Goal: Transaction & Acquisition: Purchase product/service

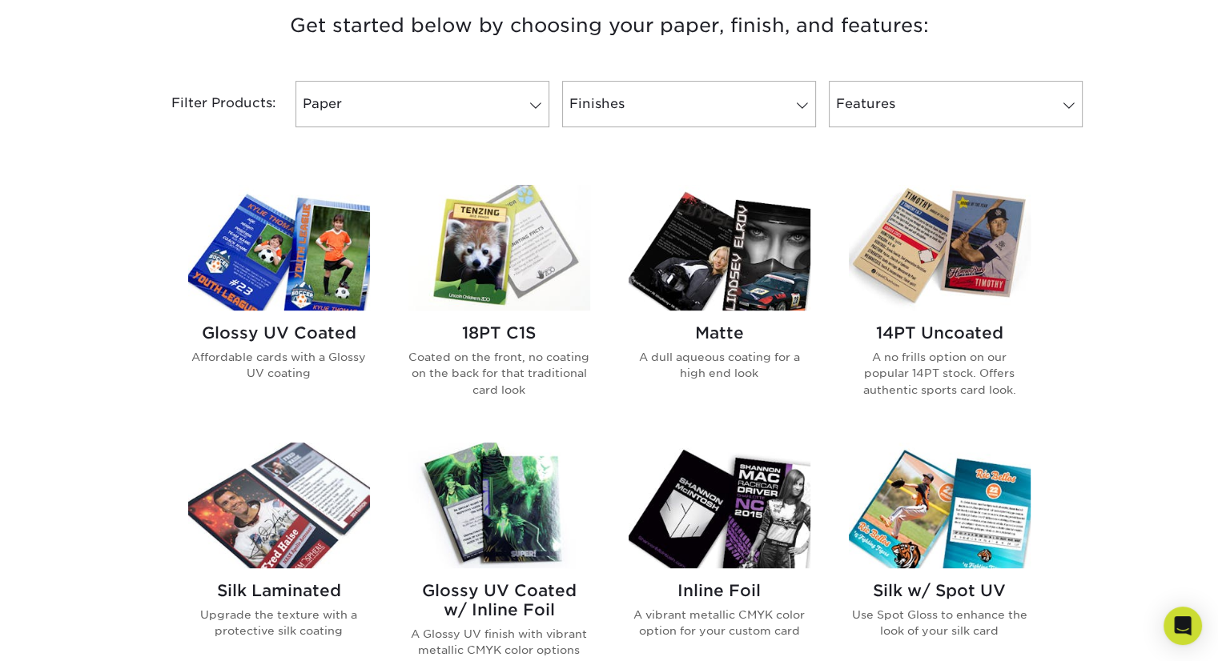
scroll to position [721, 0]
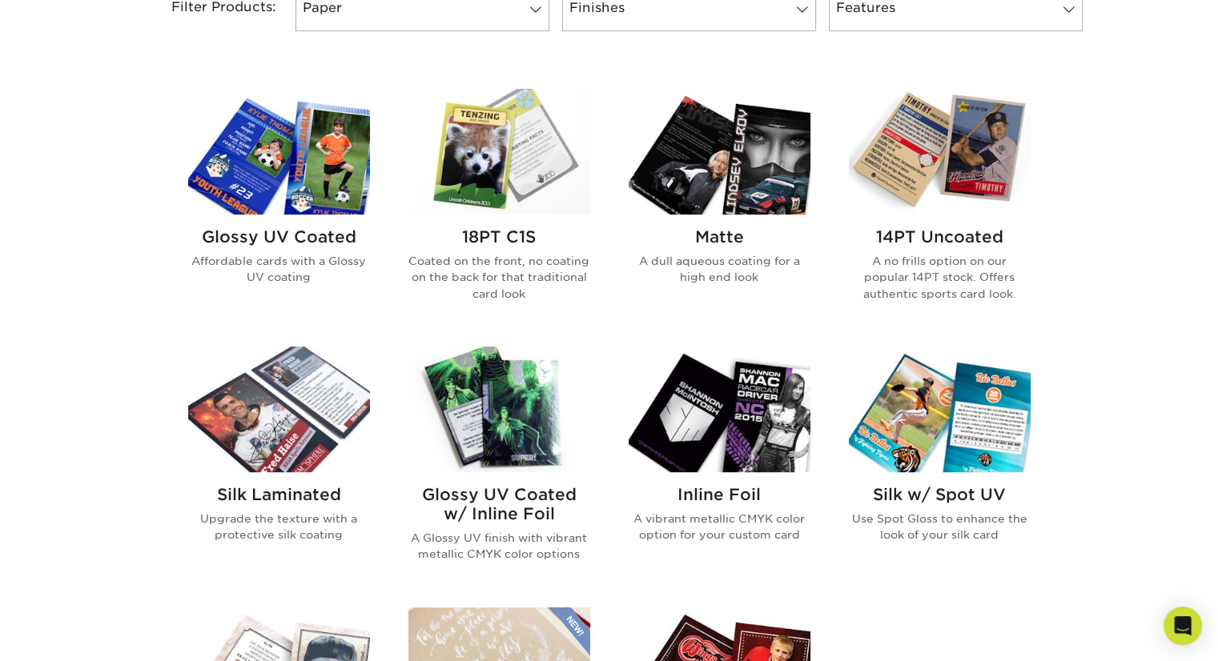
click at [711, 198] on img at bounding box center [719, 152] width 182 height 126
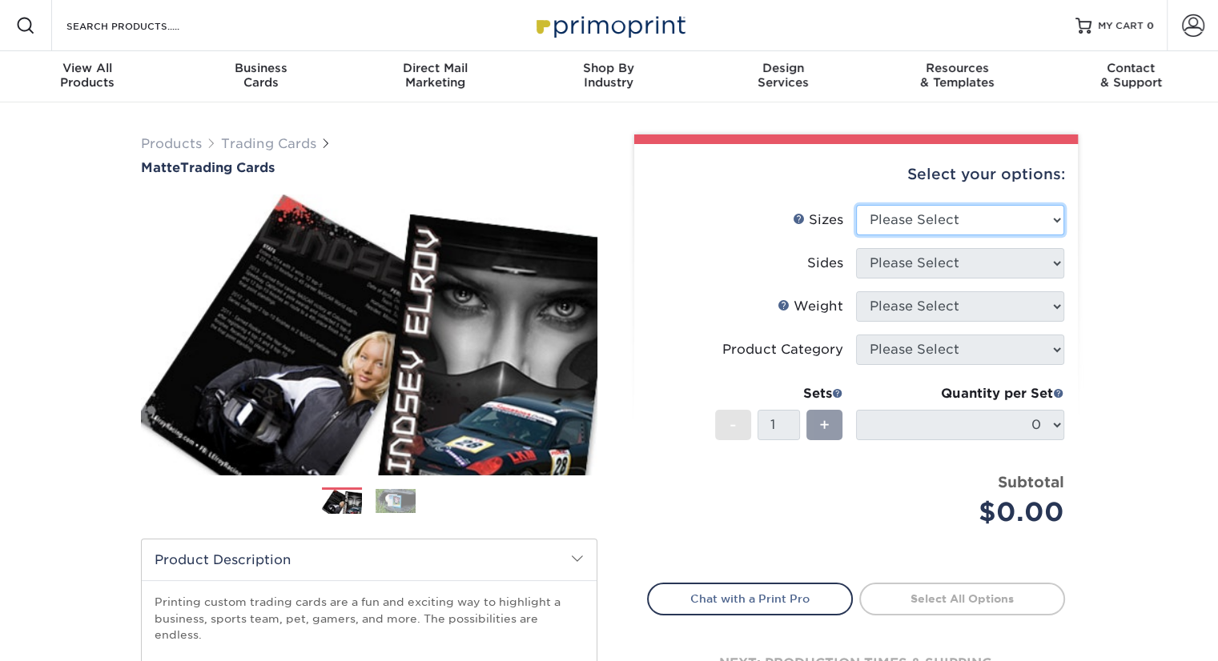
click at [927, 219] on select "Please Select 2.5" x 3.5"" at bounding box center [960, 220] width 208 height 30
select select "2.50x3.50"
click at [856, 205] on select "Please Select 2.5" x 3.5"" at bounding box center [960, 220] width 208 height 30
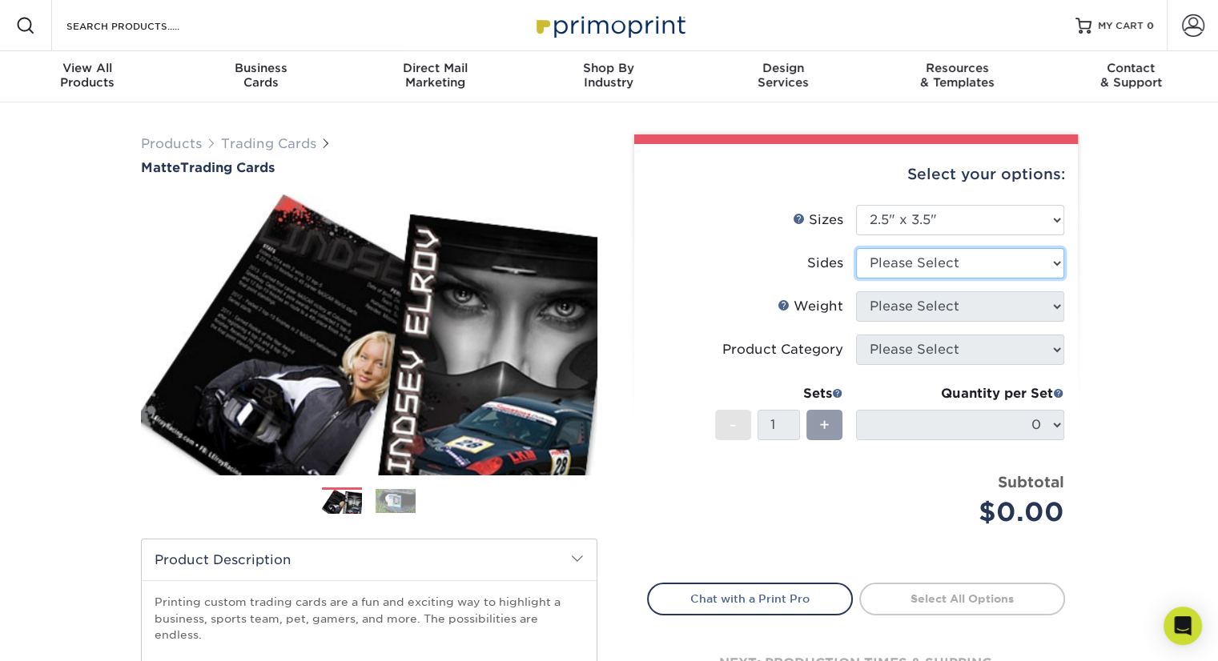
click at [915, 268] on select "Please Select Print Both Sides Print Front Only" at bounding box center [960, 263] width 208 height 30
select select "13abbda7-1d64-4f25-8bb2-c179b224825d"
click at [856, 248] on select "Please Select Print Both Sides Print Front Only" at bounding box center [960, 263] width 208 height 30
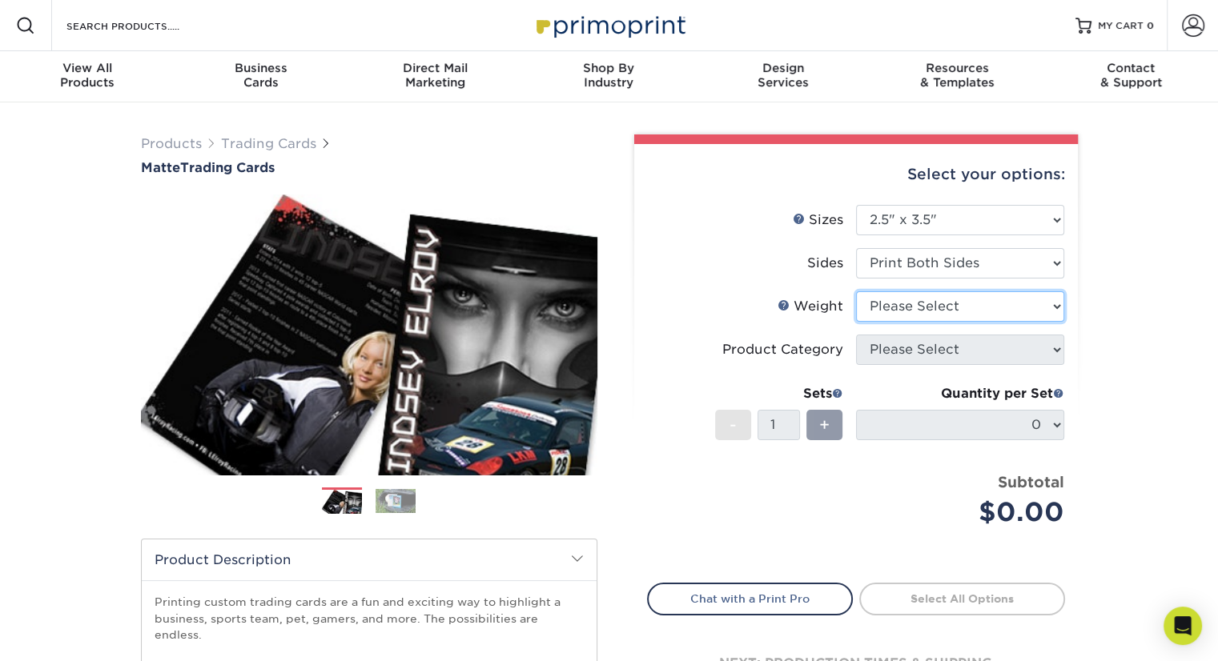
click at [943, 308] on select "Please Select 16PT 14PT" at bounding box center [960, 306] width 208 height 30
select select "14PT"
click at [856, 291] on select "Please Select 16PT 14PT" at bounding box center [960, 306] width 208 height 30
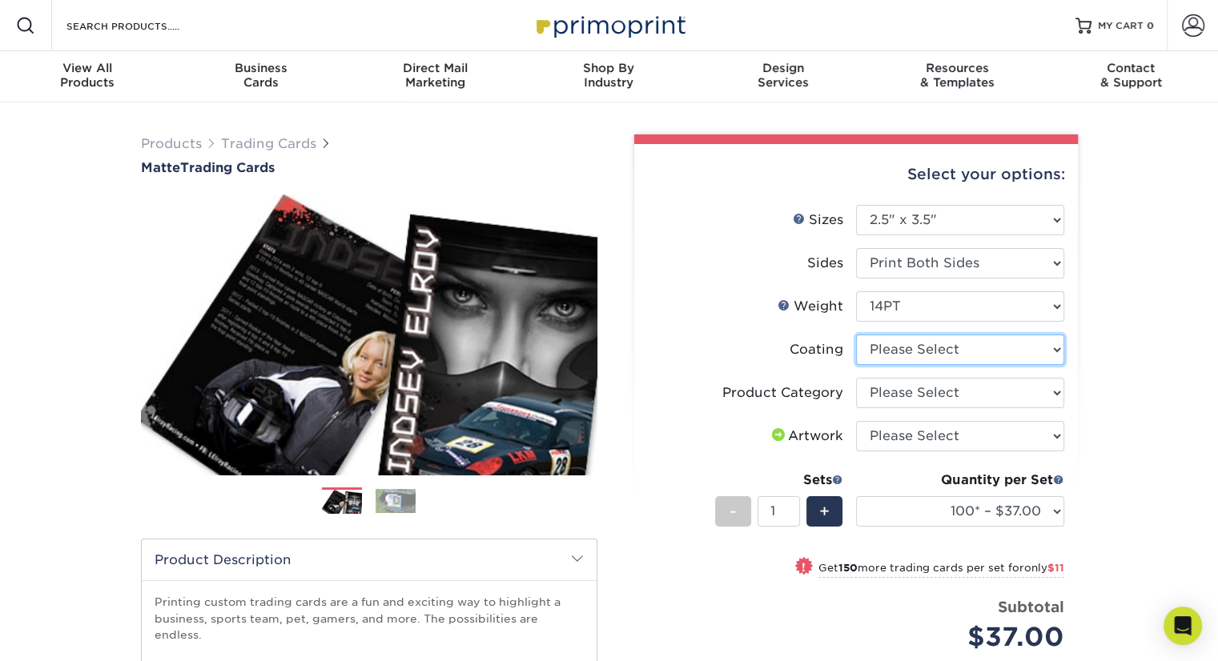
click at [1001, 350] on select at bounding box center [960, 350] width 208 height 30
select select "121bb7b5-3b4d-429f-bd8d-bbf80e953313"
click at [856, 335] on select at bounding box center [960, 350] width 208 height 30
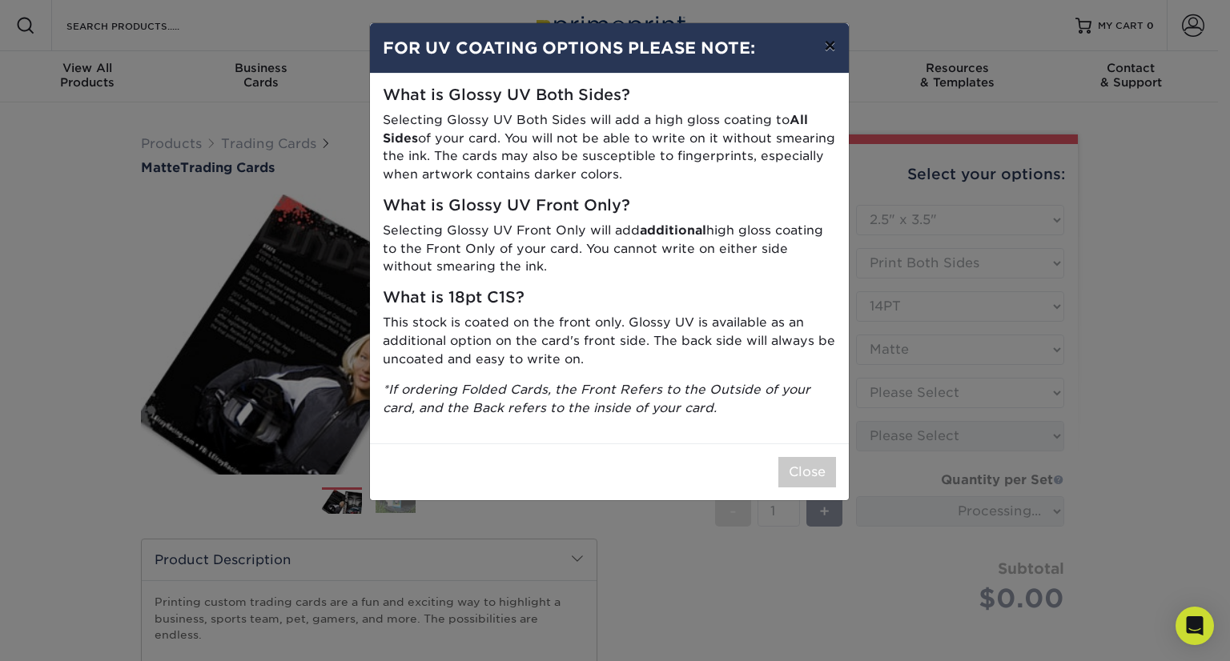
click at [837, 49] on button "×" at bounding box center [829, 45] width 37 height 45
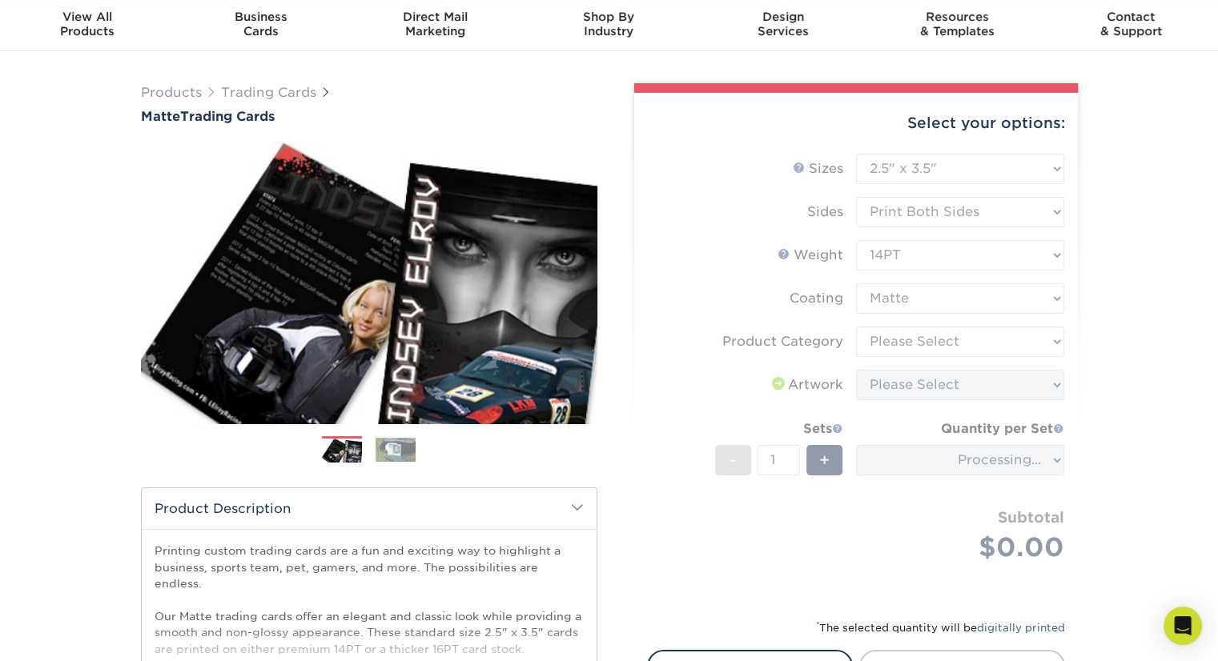
scroll to position [80, 0]
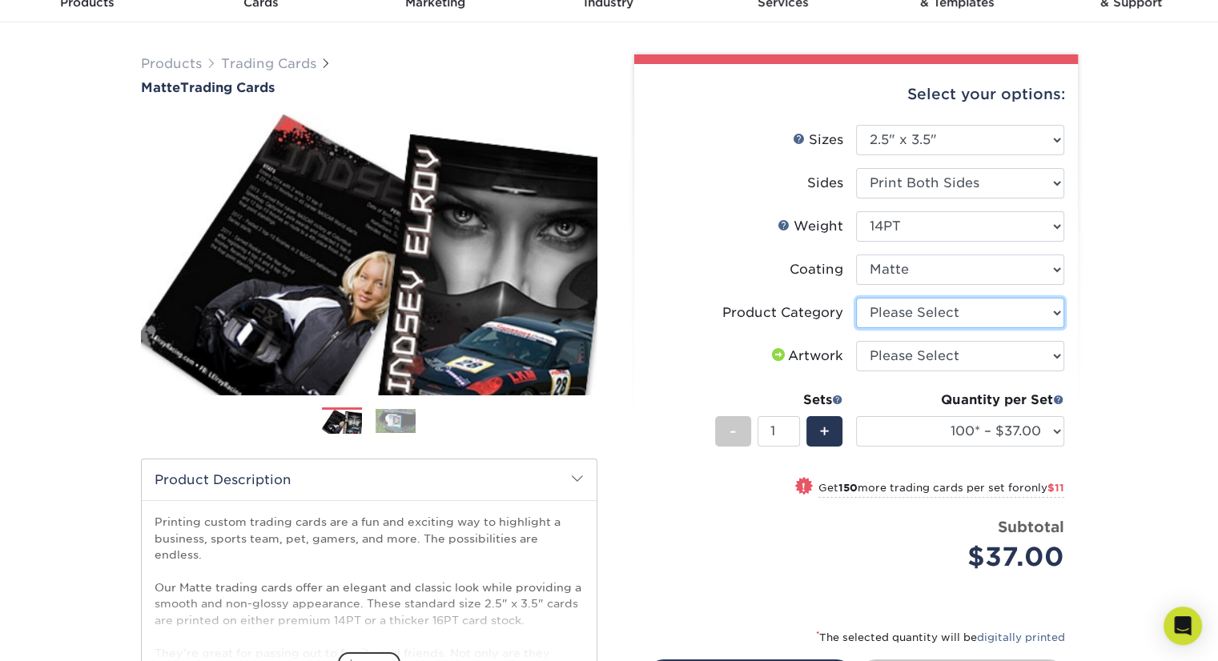
click at [960, 312] on select "Please Select Trading Cards" at bounding box center [960, 313] width 208 height 30
select select "c2f9bce9-36c2-409d-b101-c29d9d031e18"
click at [856, 298] on select "Please Select Trading Cards" at bounding box center [960, 313] width 208 height 30
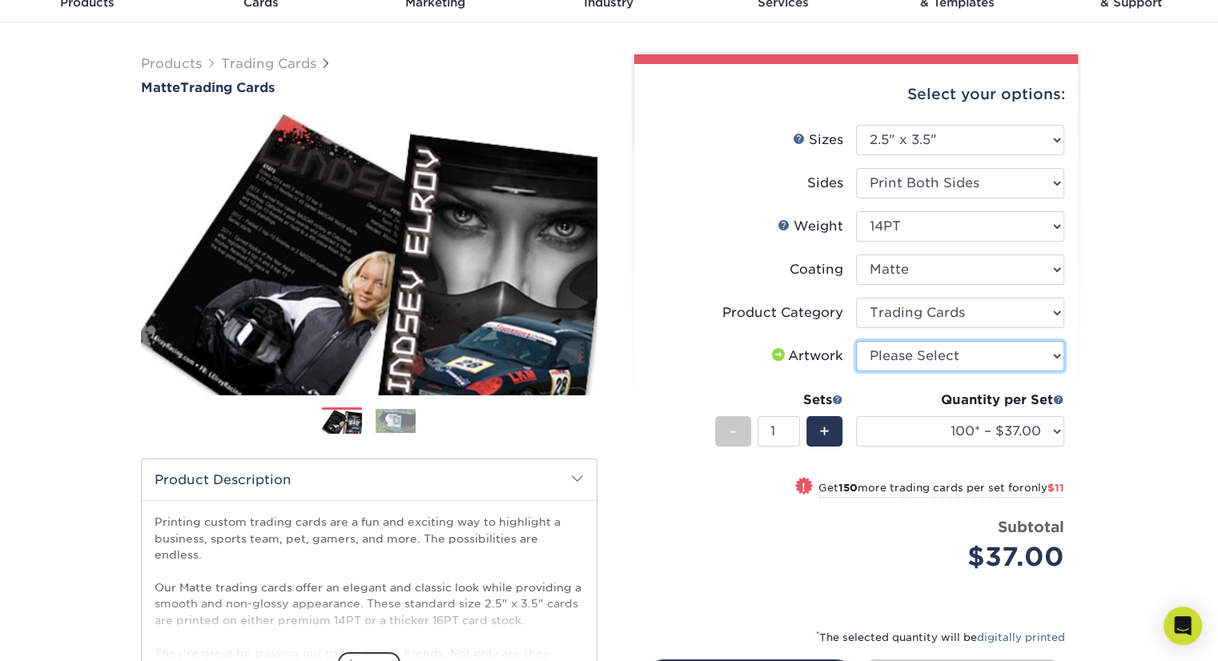
click at [956, 357] on select "Please Select I will upload files I need a design - $100" at bounding box center [960, 356] width 208 height 30
select select "upload"
click at [856, 341] on select "Please Select I will upload files I need a design - $100" at bounding box center [960, 356] width 208 height 30
click at [1076, 388] on div "Select your options: Sizes Help Sizes Please Select 2.5" x 3.5" Sides Please Se…" at bounding box center [856, 432] width 444 height 737
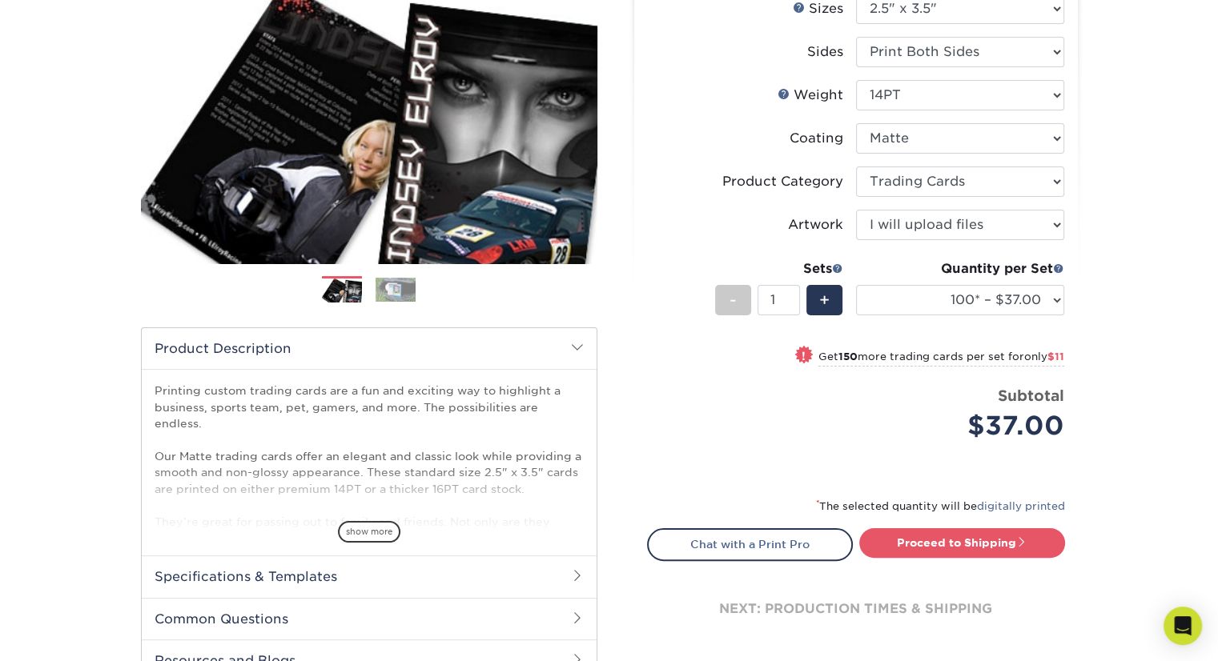
scroll to position [240, 0]
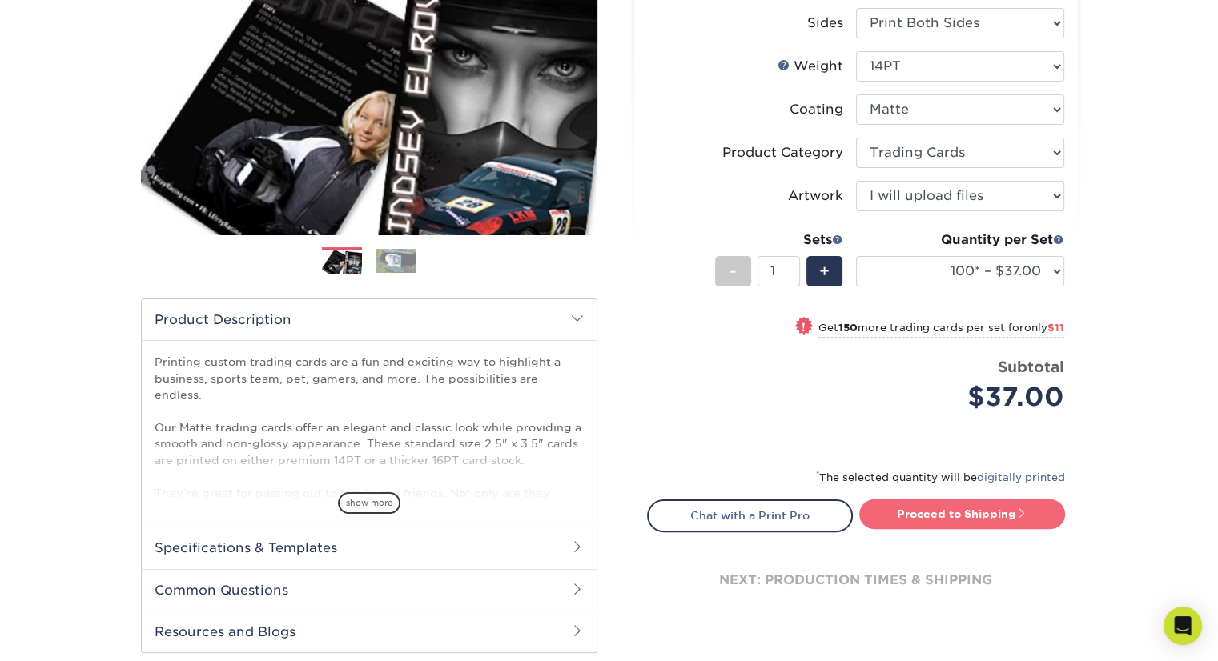
click at [960, 513] on link "Proceed to Shipping" at bounding box center [962, 514] width 206 height 29
type input "Set 1"
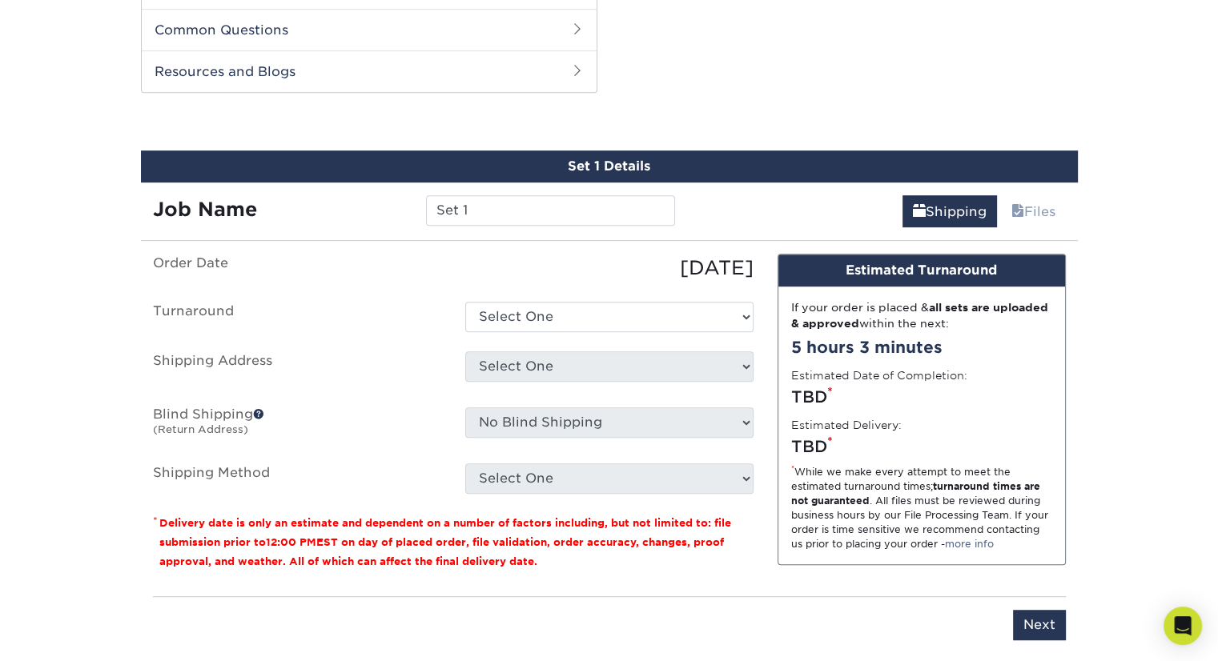
scroll to position [813, 0]
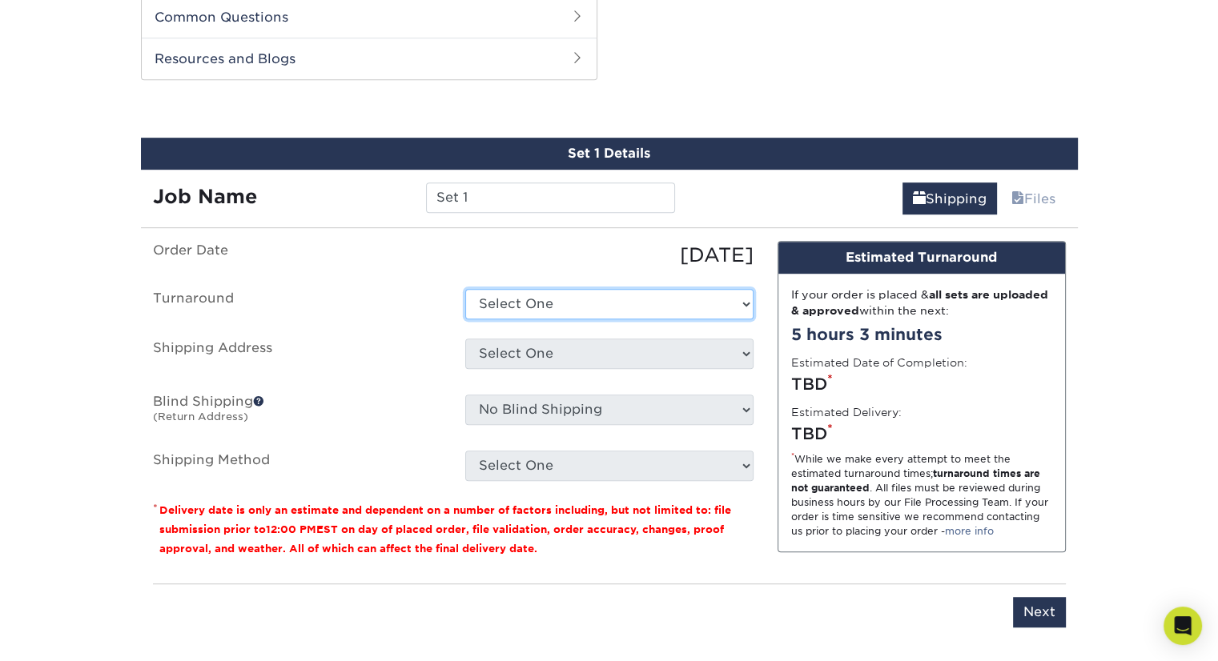
drag, startPoint x: 631, startPoint y: 315, endPoint x: 636, endPoint y: 294, distance: 22.1
click at [634, 295] on select "Select One 2-4 Business Days 2 Day Next Business Day" at bounding box center [609, 304] width 288 height 30
select select "bbd43f31-5097-414e-9509-0778288d10ad"
click at [465, 289] on select "Select One 2-4 Business Days 2 Day Next Business Day" at bounding box center [609, 304] width 288 height 30
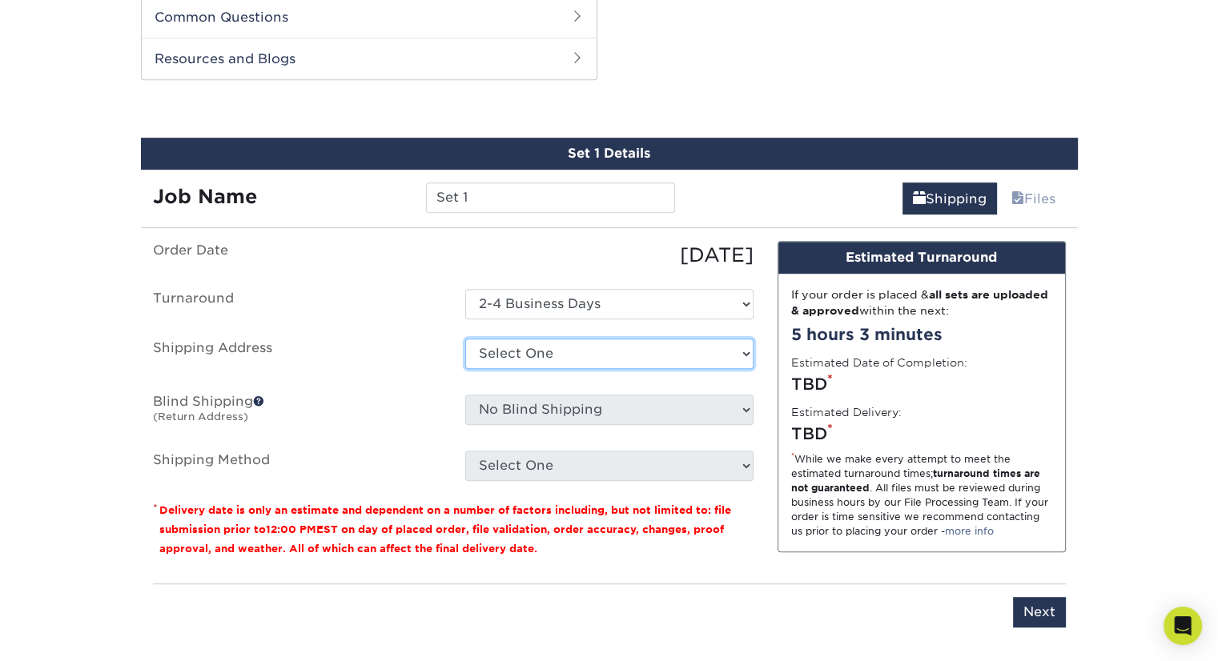
click at [608, 363] on select "Select One + Add New Address - Login" at bounding box center [609, 354] width 288 height 30
click at [684, 584] on hr at bounding box center [609, 584] width 913 height 1
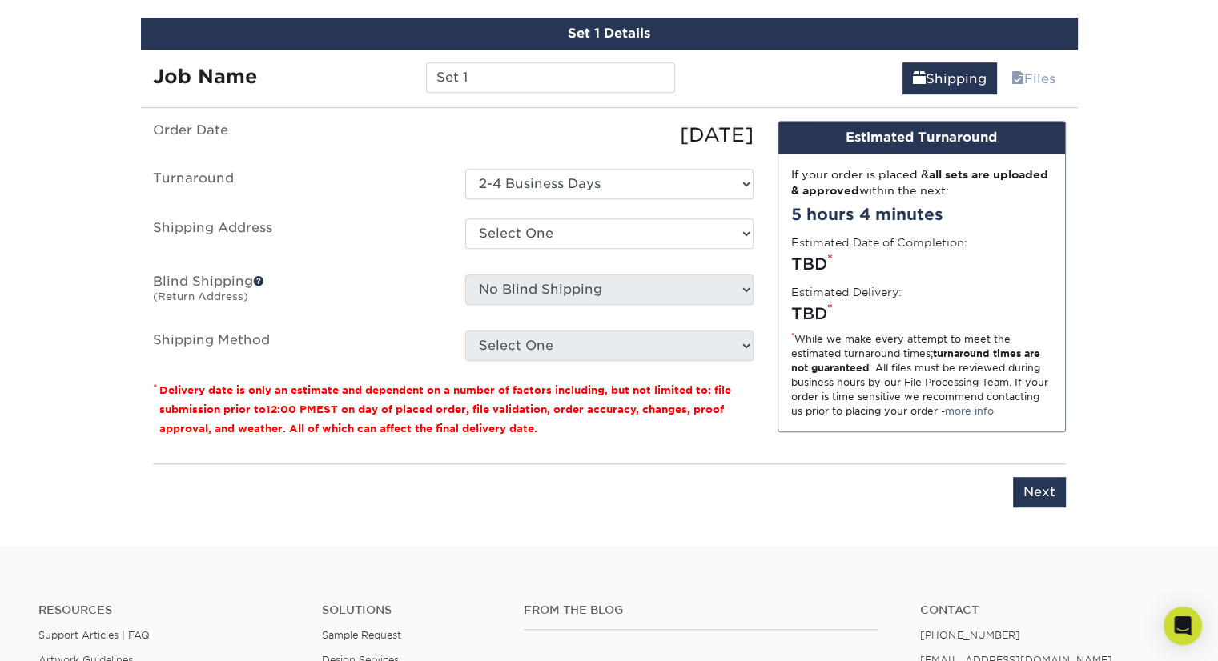
scroll to position [961, 0]
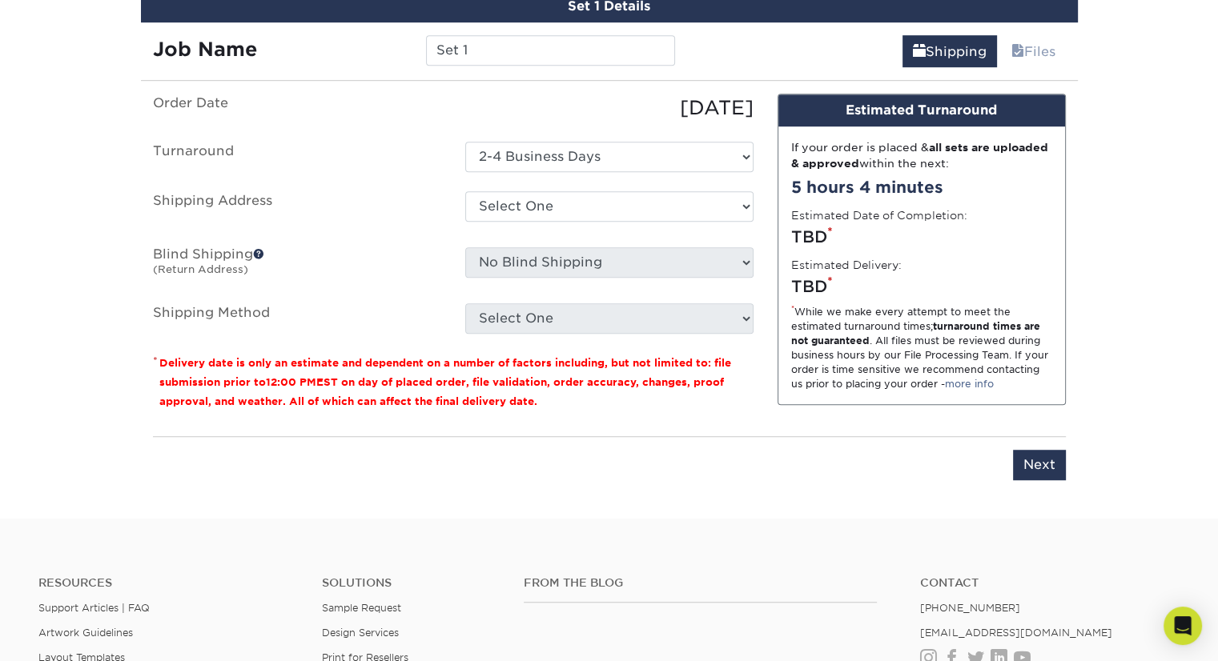
click at [755, 322] on div "Select One" at bounding box center [609, 318] width 312 height 30
click at [1031, 452] on input "Next" at bounding box center [1039, 465] width 53 height 30
type input "Next"
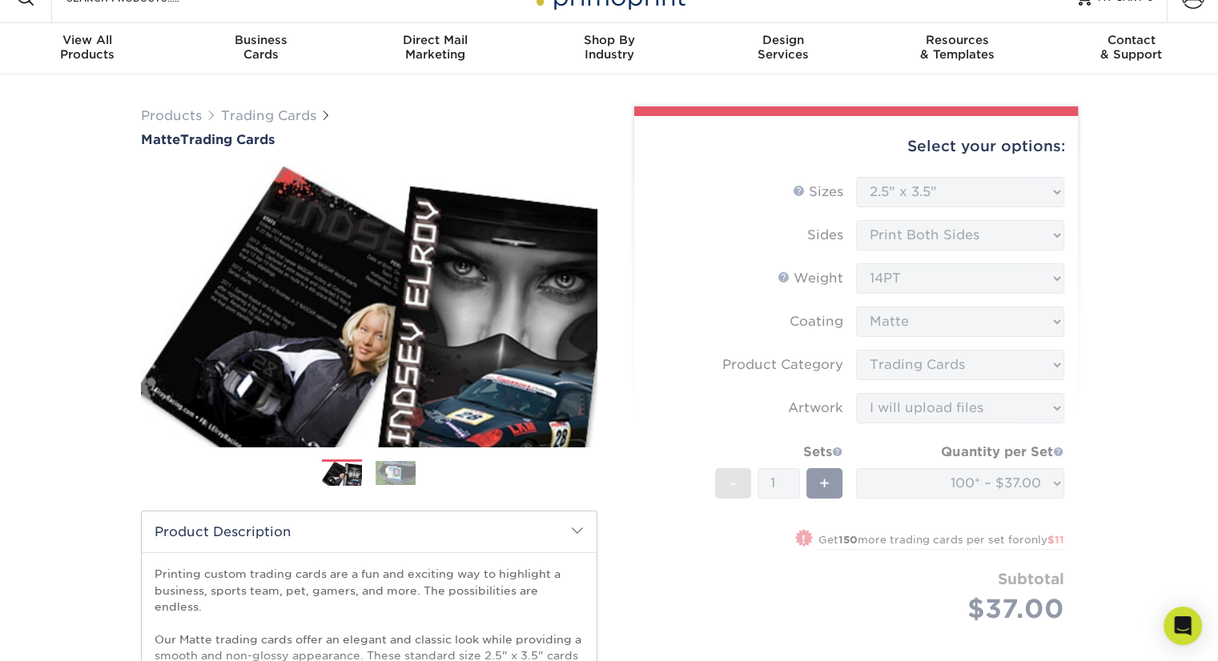
scroll to position [0, 0]
